Goal: Task Accomplishment & Management: Use online tool/utility

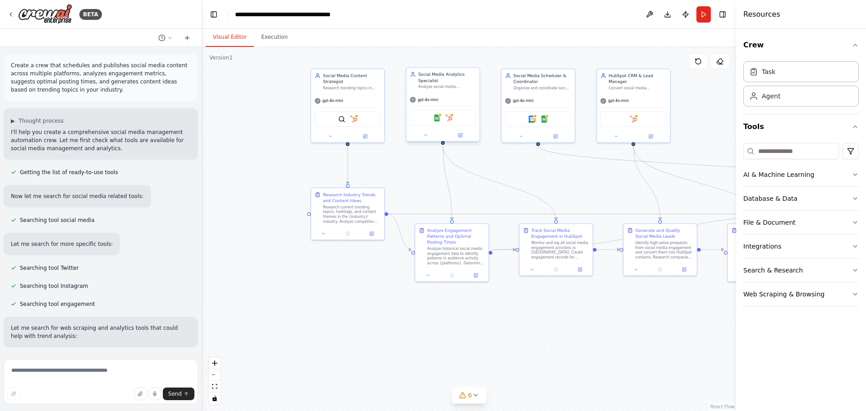
scroll to position [1887, 0]
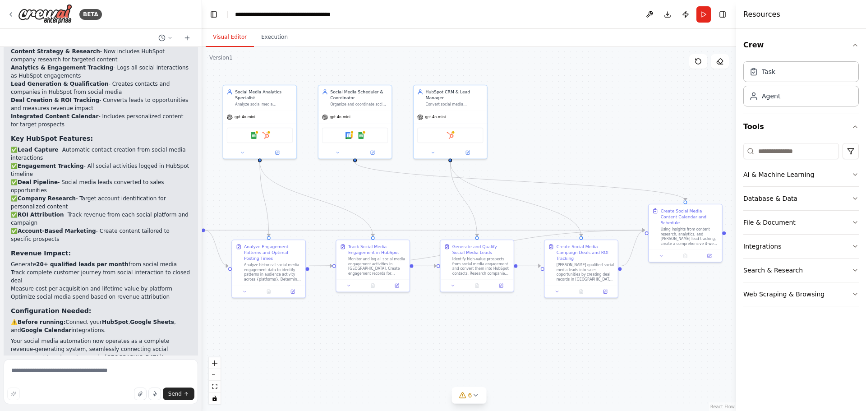
drag, startPoint x: 568, startPoint y: 193, endPoint x: 385, endPoint y: 209, distance: 183.8
click at [385, 209] on div ".deletable-edge-delete-btn { width: 20px; height: 20px; border: 0px solid #ffff…" at bounding box center [469, 229] width 534 height 364
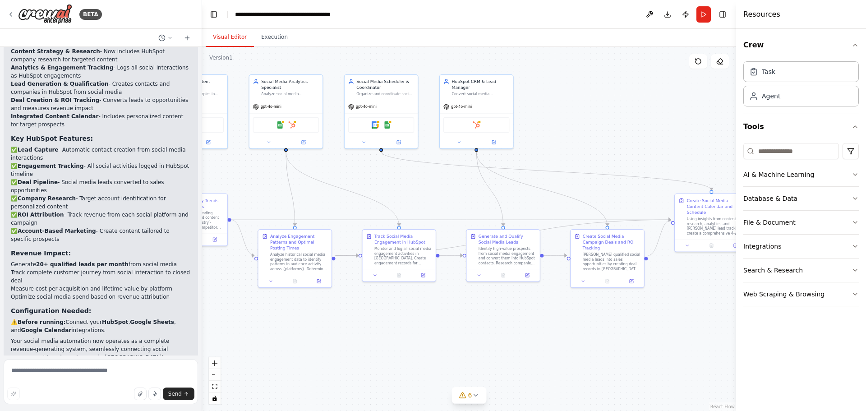
drag, startPoint x: 645, startPoint y: 177, endPoint x: 665, endPoint y: 171, distance: 21.0
click at [664, 172] on div ".deletable-edge-delete-btn { width: 20px; height: 20px; border: 0px solid #ffff…" at bounding box center [469, 229] width 534 height 364
drag, startPoint x: 609, startPoint y: 174, endPoint x: 699, endPoint y: 173, distance: 90.2
click at [678, 172] on div ".deletable-edge-delete-btn { width: 20px; height: 20px; border: 0px solid #ffff…" at bounding box center [469, 229] width 534 height 364
drag, startPoint x: 546, startPoint y: 189, endPoint x: 632, endPoint y: 191, distance: 86.6
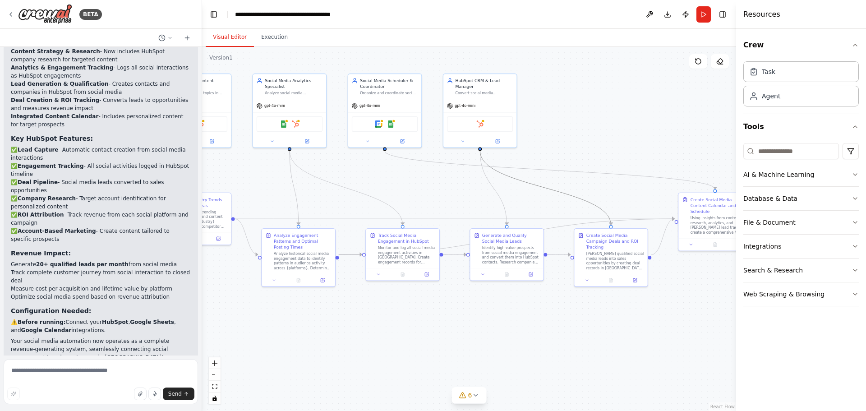
click at [632, 191] on div ".deletable-edge-delete-btn { width: 20px; height: 20px; border: 0px solid #ffff…" at bounding box center [469, 229] width 534 height 364
drag, startPoint x: 561, startPoint y: 156, endPoint x: 603, endPoint y: 158, distance: 42.5
click at [603, 158] on div ".deletable-edge-delete-btn { width: 20px; height: 20px; border: 0px solid #ffff…" at bounding box center [469, 229] width 534 height 364
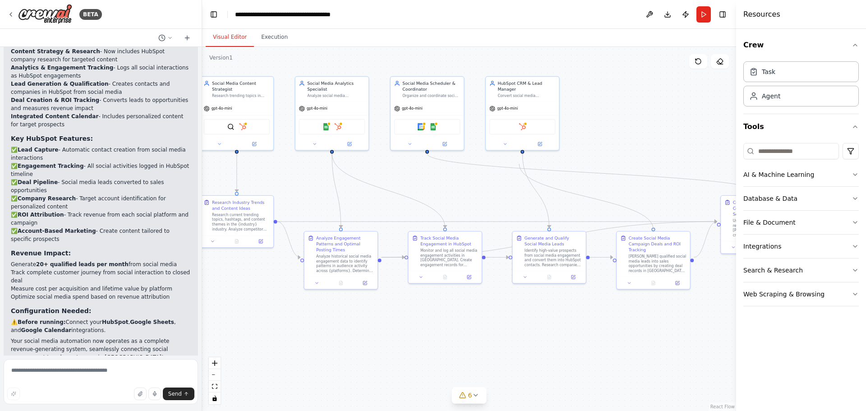
click at [522, 156] on circle "Edge from 56118174-be85-452f-a1e4-1aa4b92bde8b to 5339d07d-74e4-4a77-b3c1-95e95…" at bounding box center [522, 156] width 6 height 6
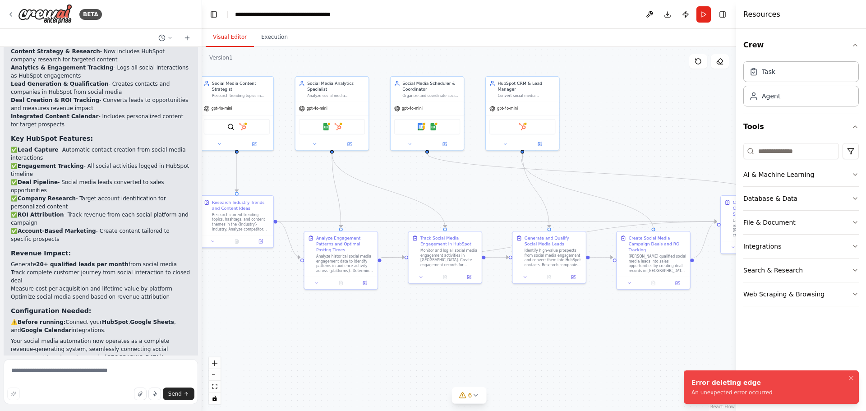
drag, startPoint x: 521, startPoint y: 156, endPoint x: 508, endPoint y: 170, distance: 19.4
click at [170, 46] on div ".deletable-edge-delete-btn { width: 20px; height: 20px; border: 0px solid #ffff…" at bounding box center [170, 46] width 0 height 0
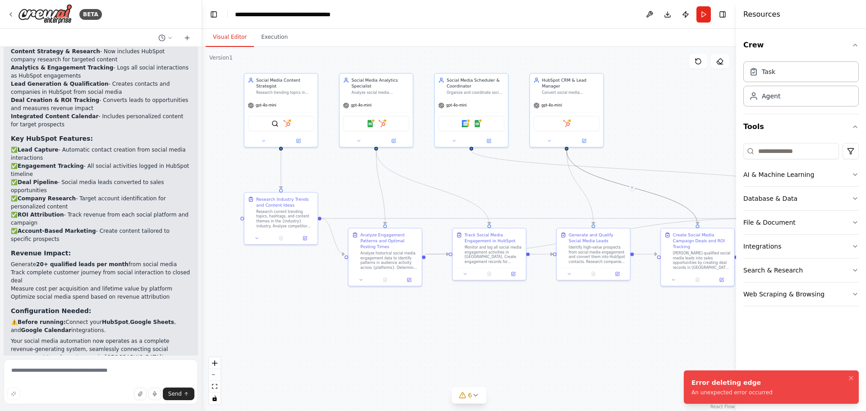
drag, startPoint x: 509, startPoint y: 333, endPoint x: 581, endPoint y: 326, distance: 73.0
click at [574, 326] on div ".deletable-edge-delete-btn { width: 20px; height: 20px; border: 0px solid #ffff…" at bounding box center [469, 229] width 534 height 364
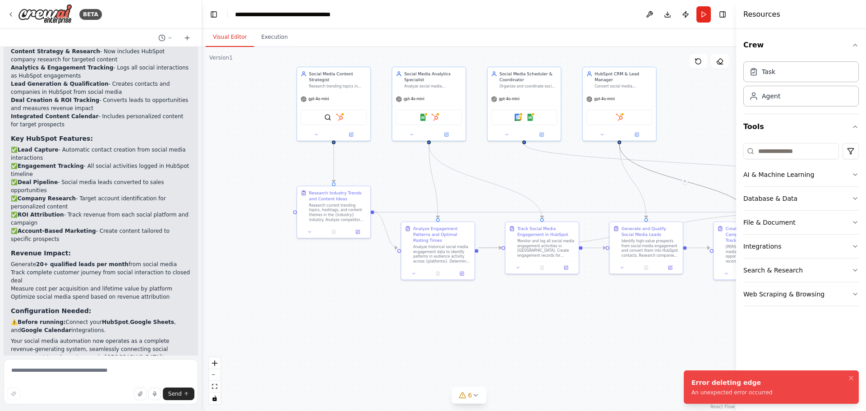
click at [577, 327] on div ".deletable-edge-delete-btn { width: 20px; height: 20px; border: 0px solid #ffff…" at bounding box center [469, 229] width 534 height 364
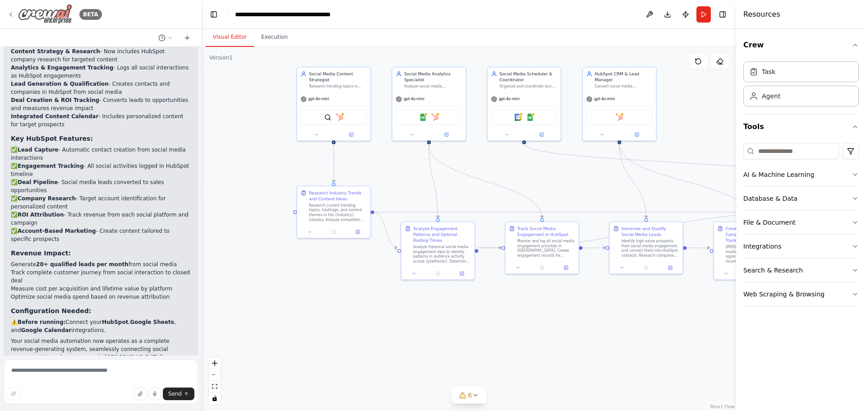
click at [13, 16] on icon at bounding box center [10, 14] width 7 height 7
